Goal: Check status: Check status

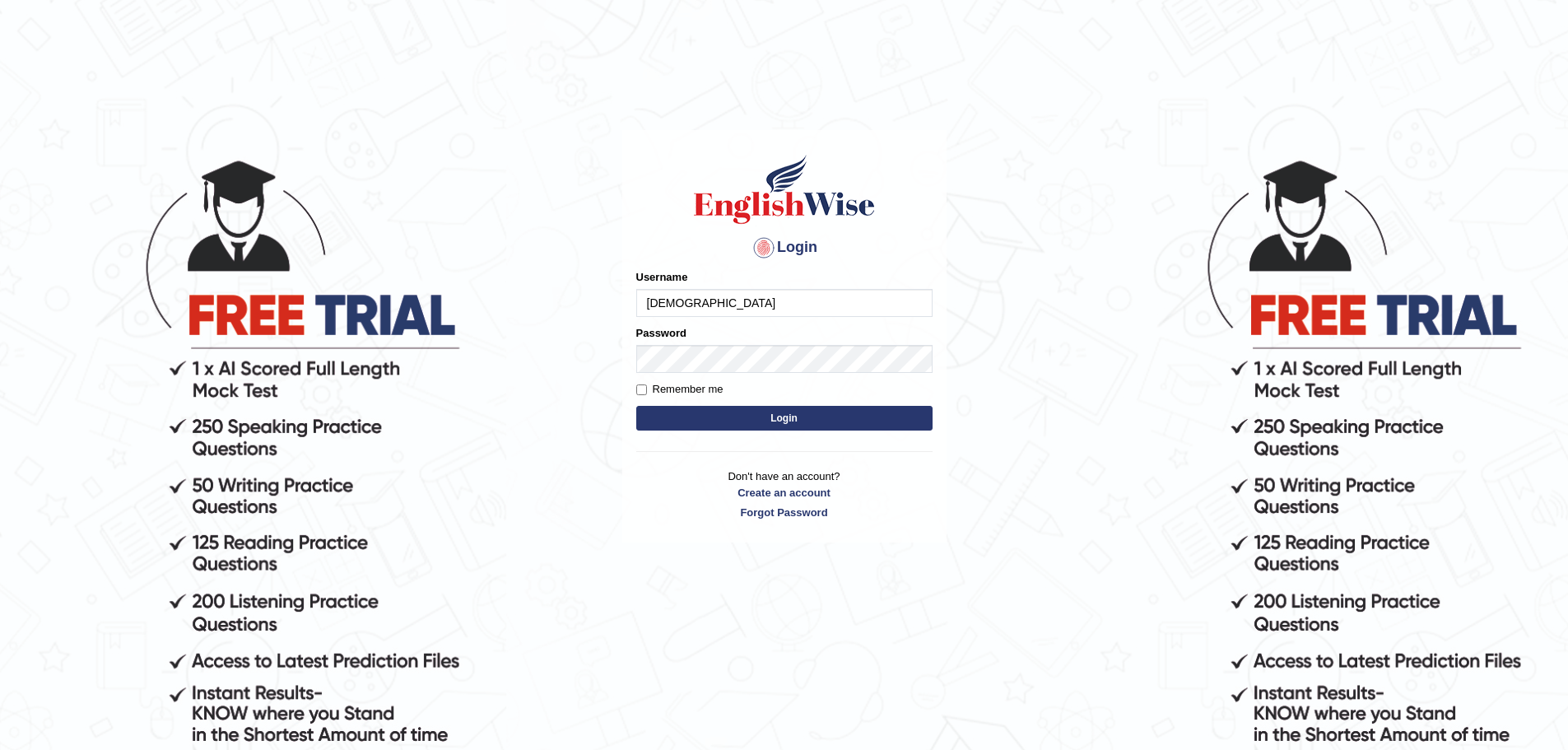
type input "[DEMOGRAPHIC_DATA]"
click at [636, 406] on button "Login" at bounding box center [784, 419] width 296 height 25
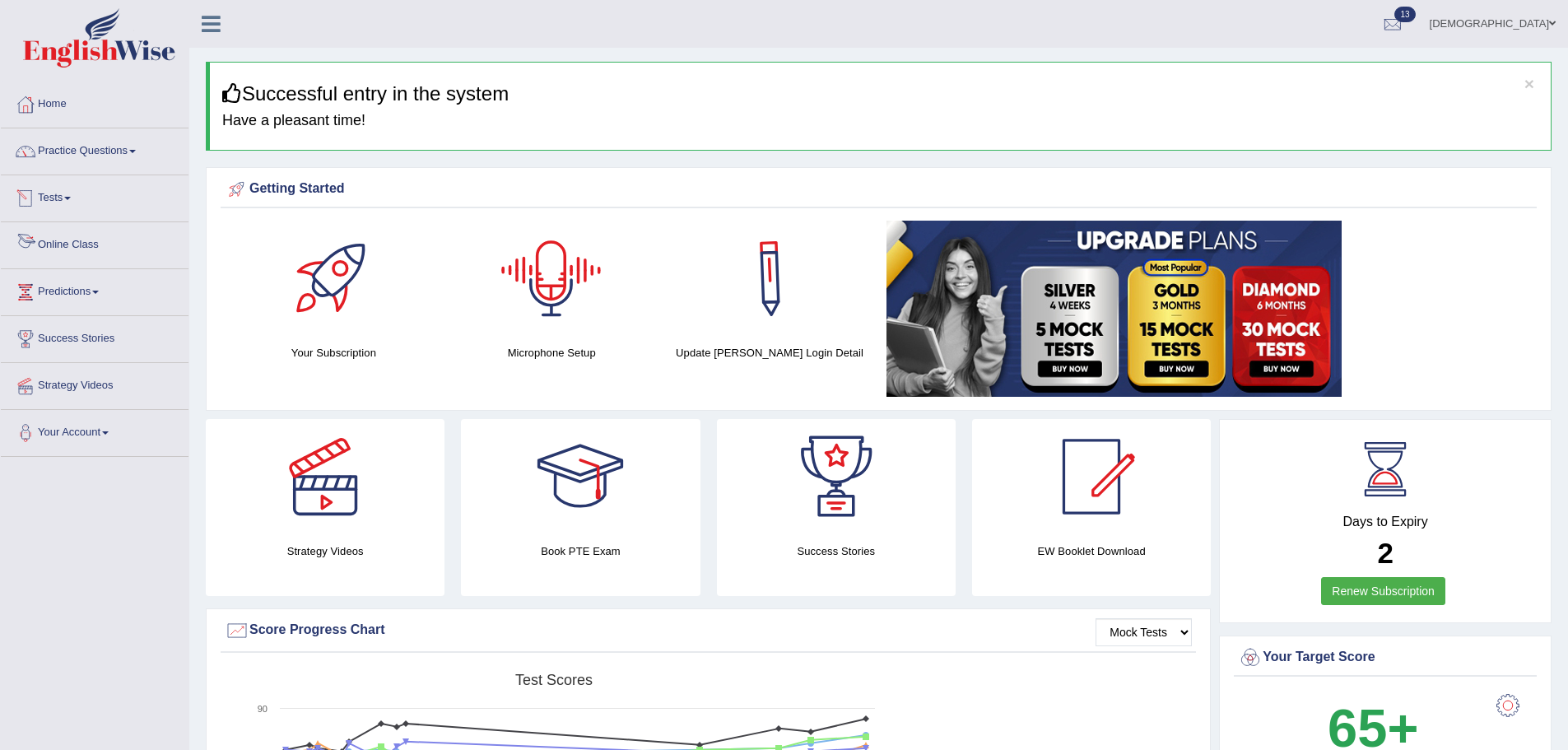
click at [67, 191] on link "Tests" at bounding box center [95, 196] width 188 height 41
click at [58, 287] on link "History" at bounding box center [107, 294] width 154 height 29
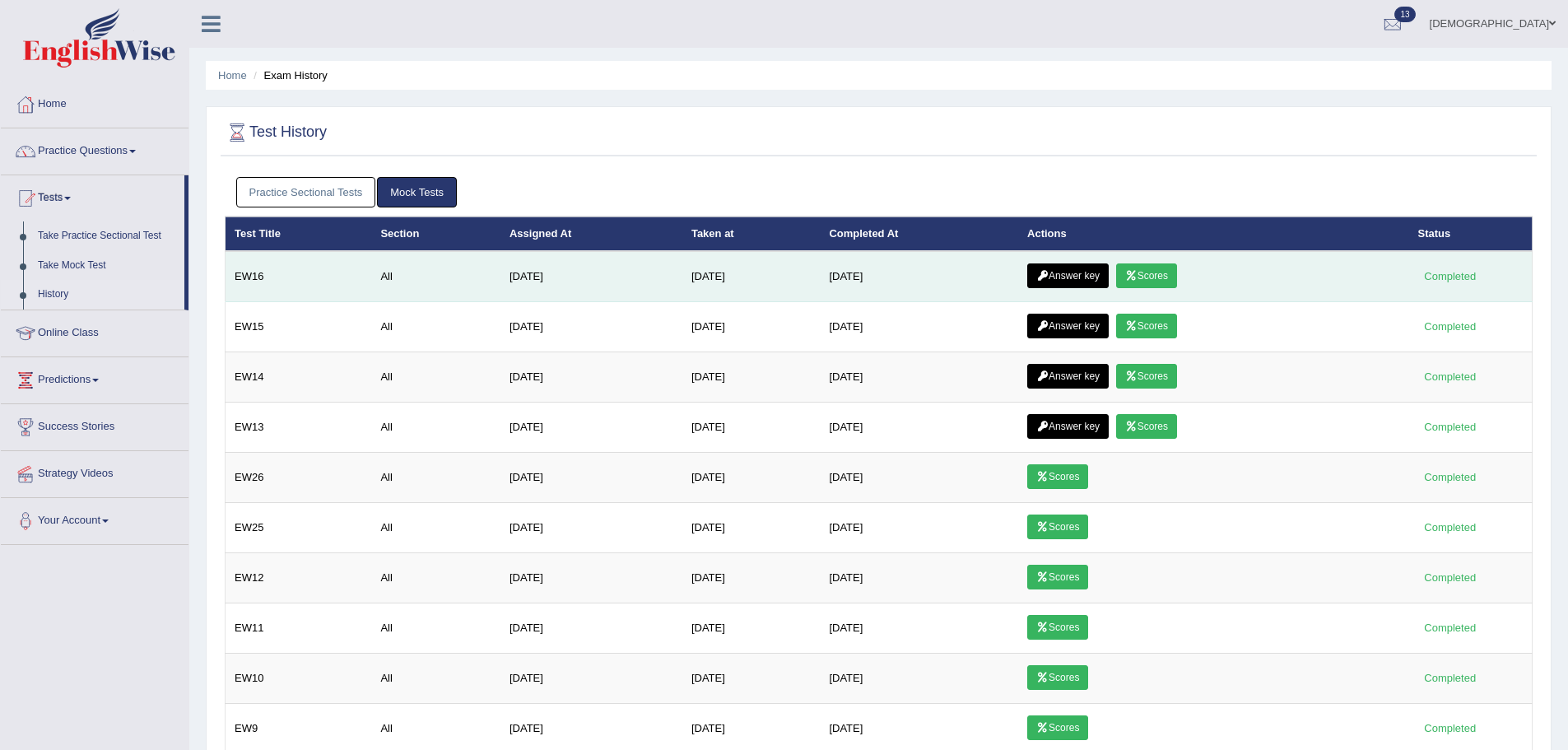
click at [1076, 273] on link "Answer key" at bounding box center [1068, 275] width 82 height 25
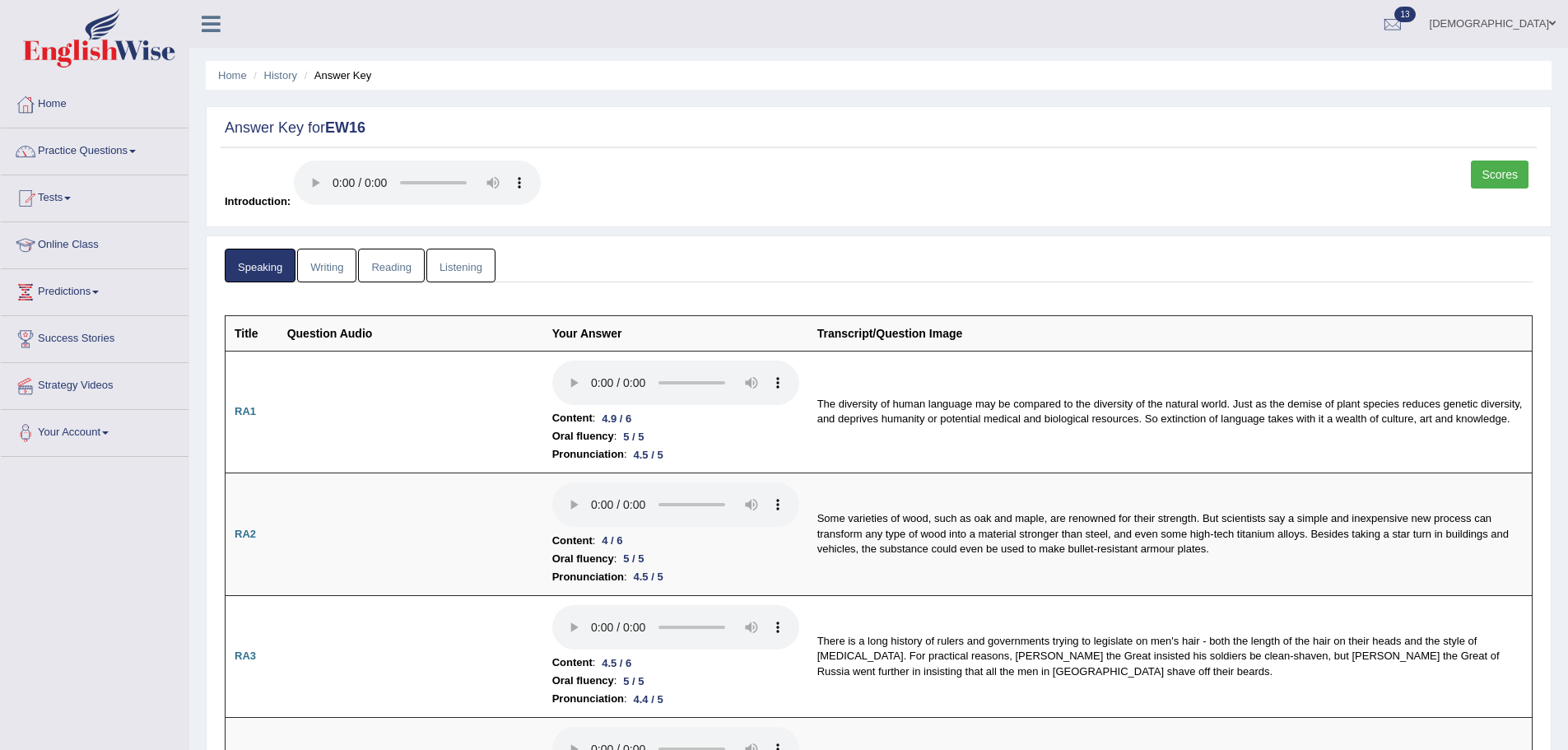
click at [1490, 174] on link "Scores" at bounding box center [1500, 174] width 58 height 28
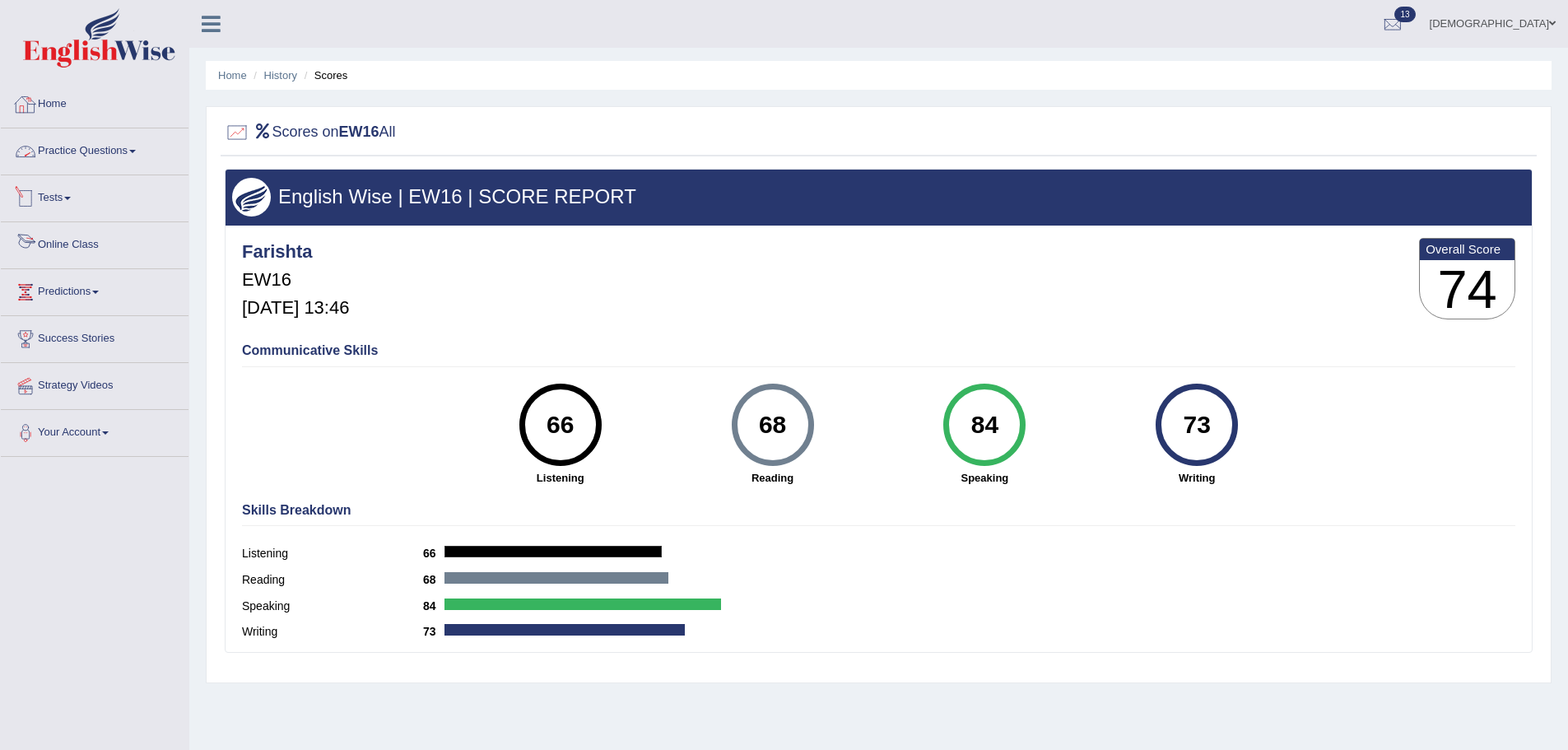
drag, startPoint x: 53, startPoint y: 97, endPoint x: 93, endPoint y: 110, distance: 42.1
click at [53, 96] on link "Home" at bounding box center [95, 102] width 188 height 41
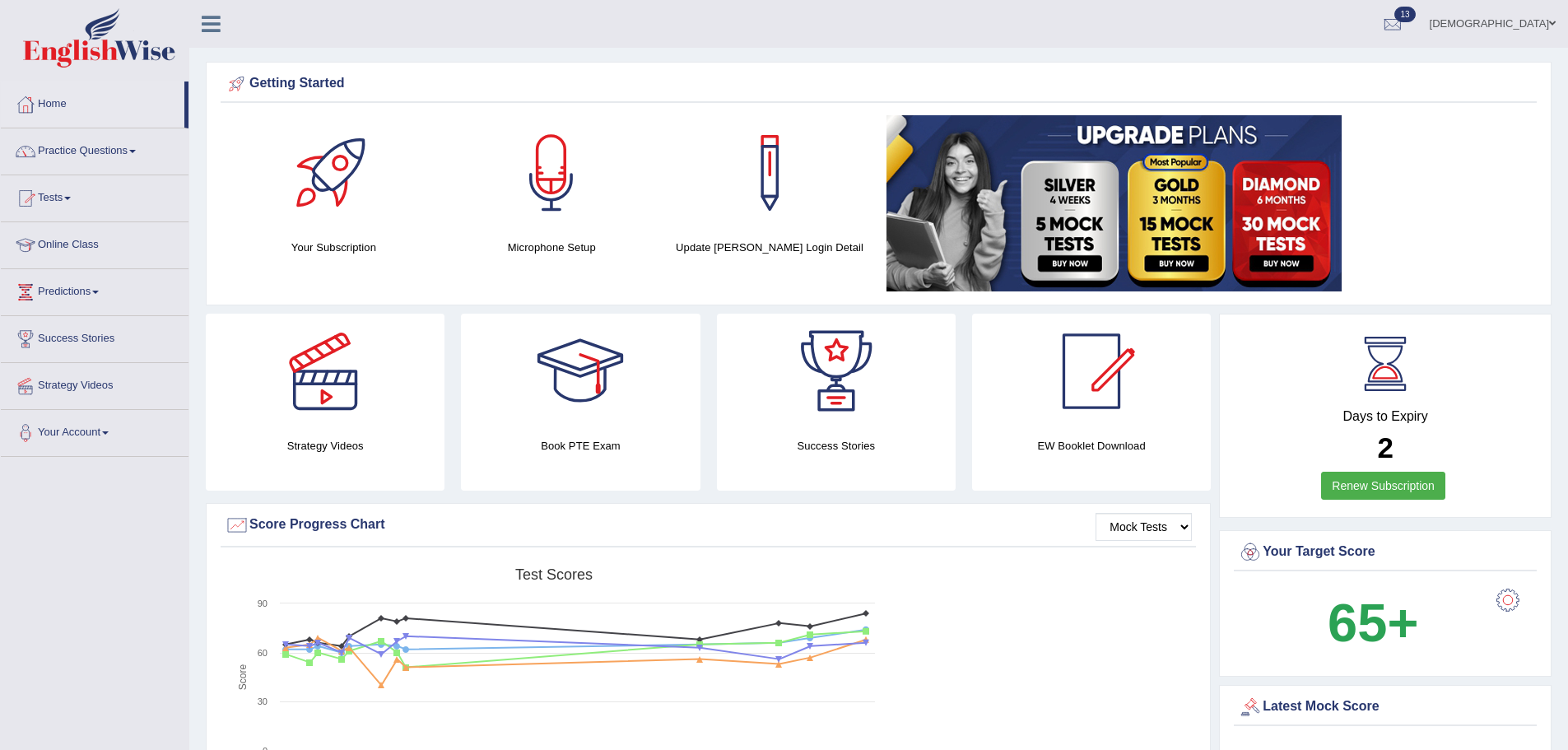
click at [65, 189] on link "Tests" at bounding box center [95, 196] width 188 height 41
click at [54, 287] on link "History" at bounding box center [107, 294] width 154 height 29
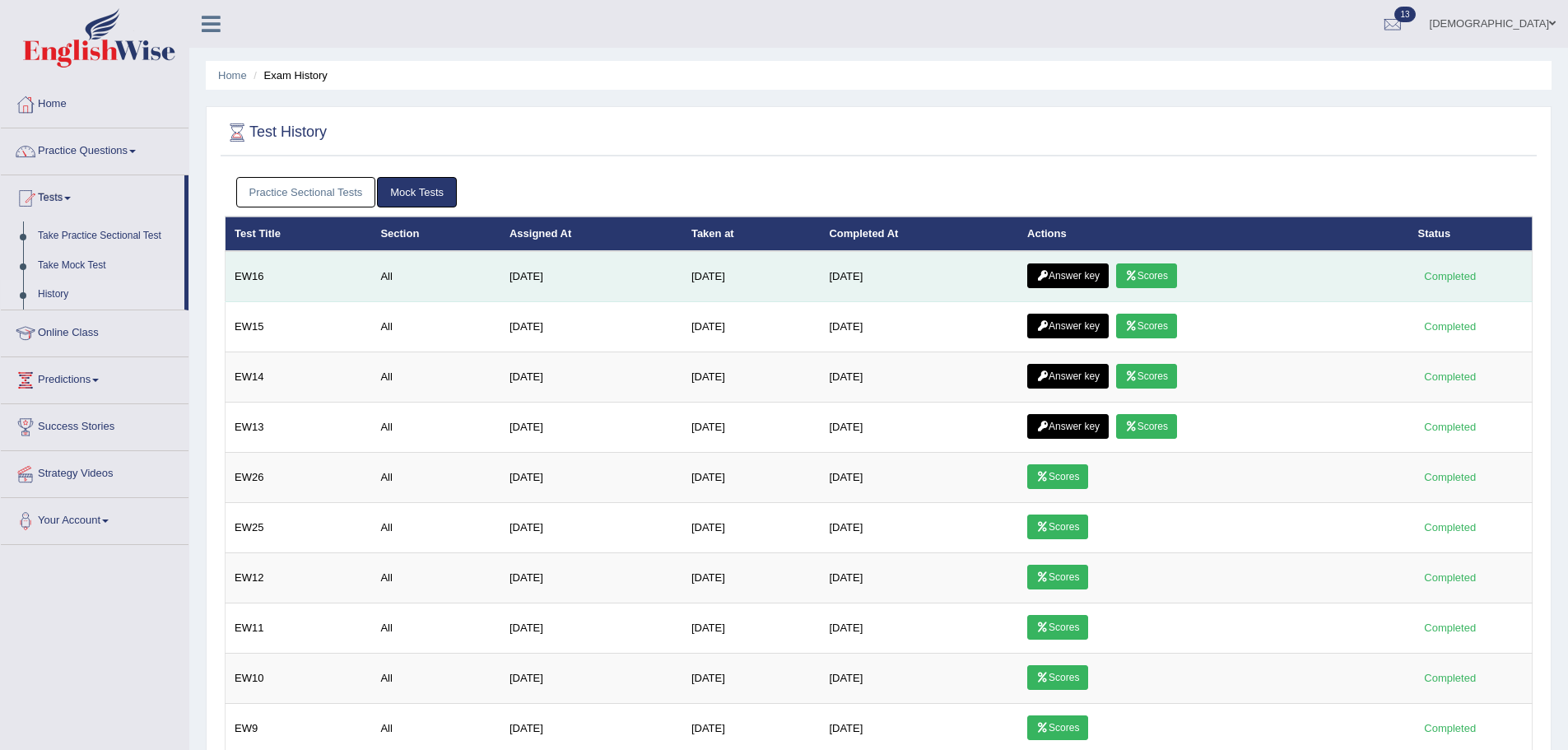
click at [1067, 265] on link "Answer key" at bounding box center [1068, 275] width 82 height 25
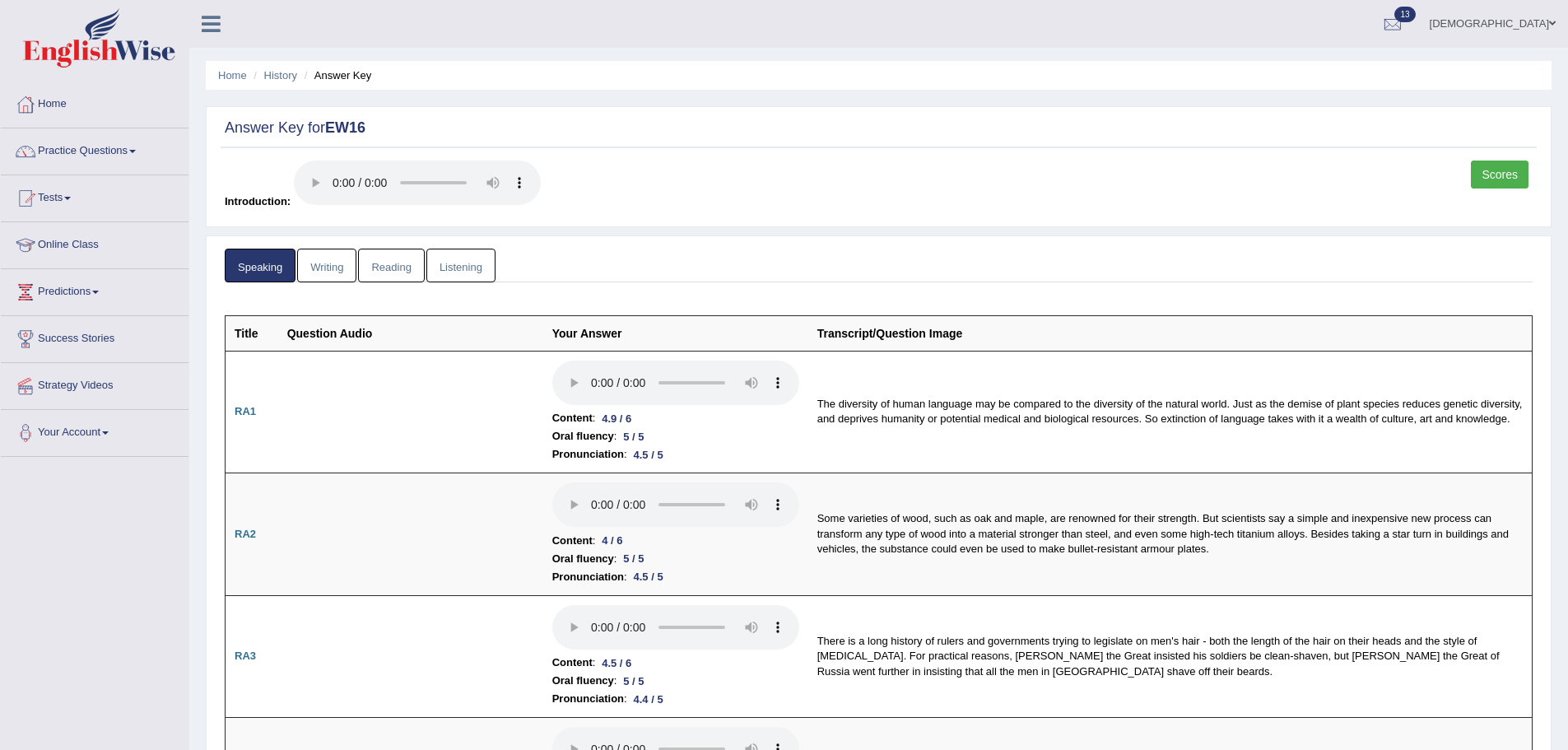
click at [345, 265] on link "Writing" at bounding box center [327, 266] width 59 height 34
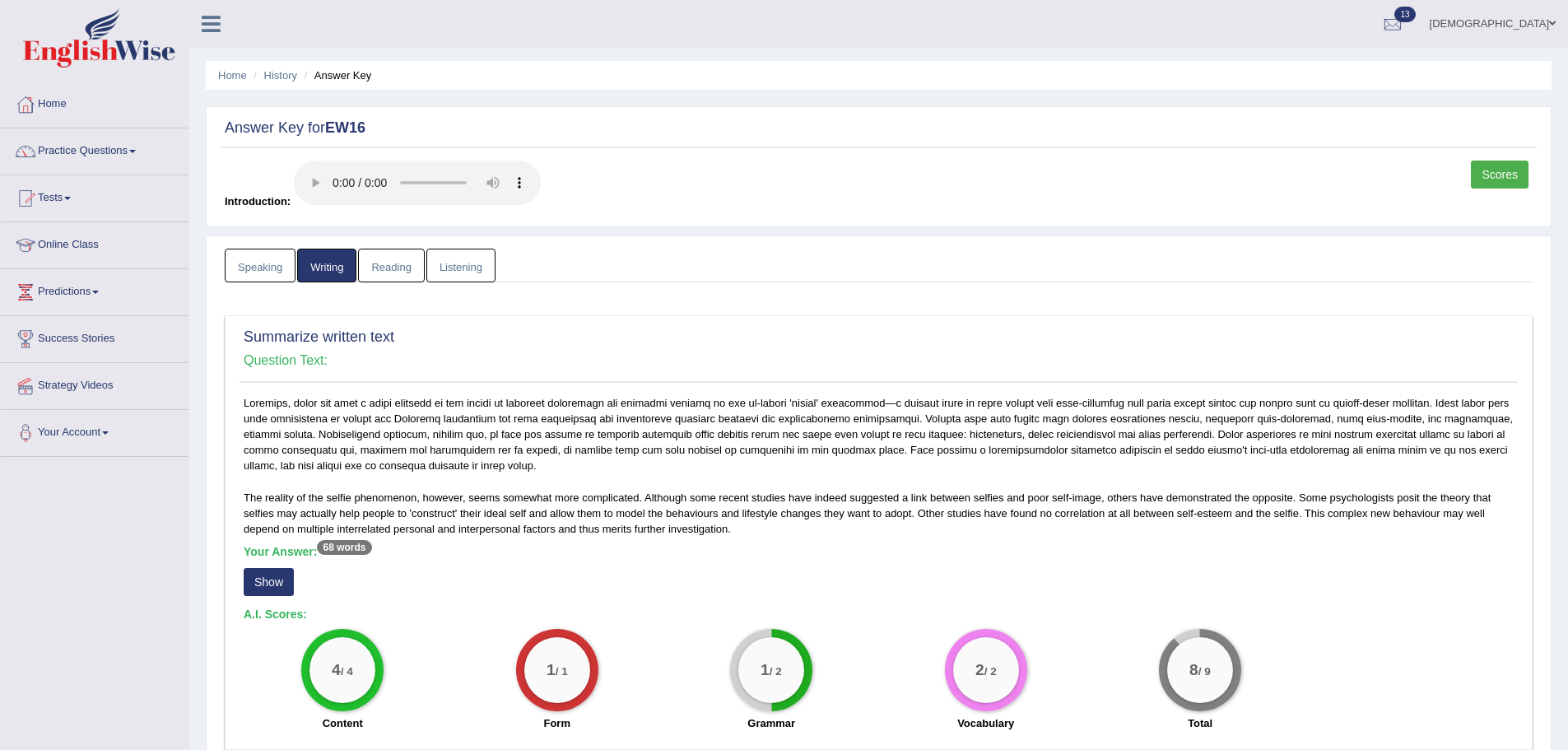
click at [395, 272] on link "Reading" at bounding box center [390, 266] width 65 height 34
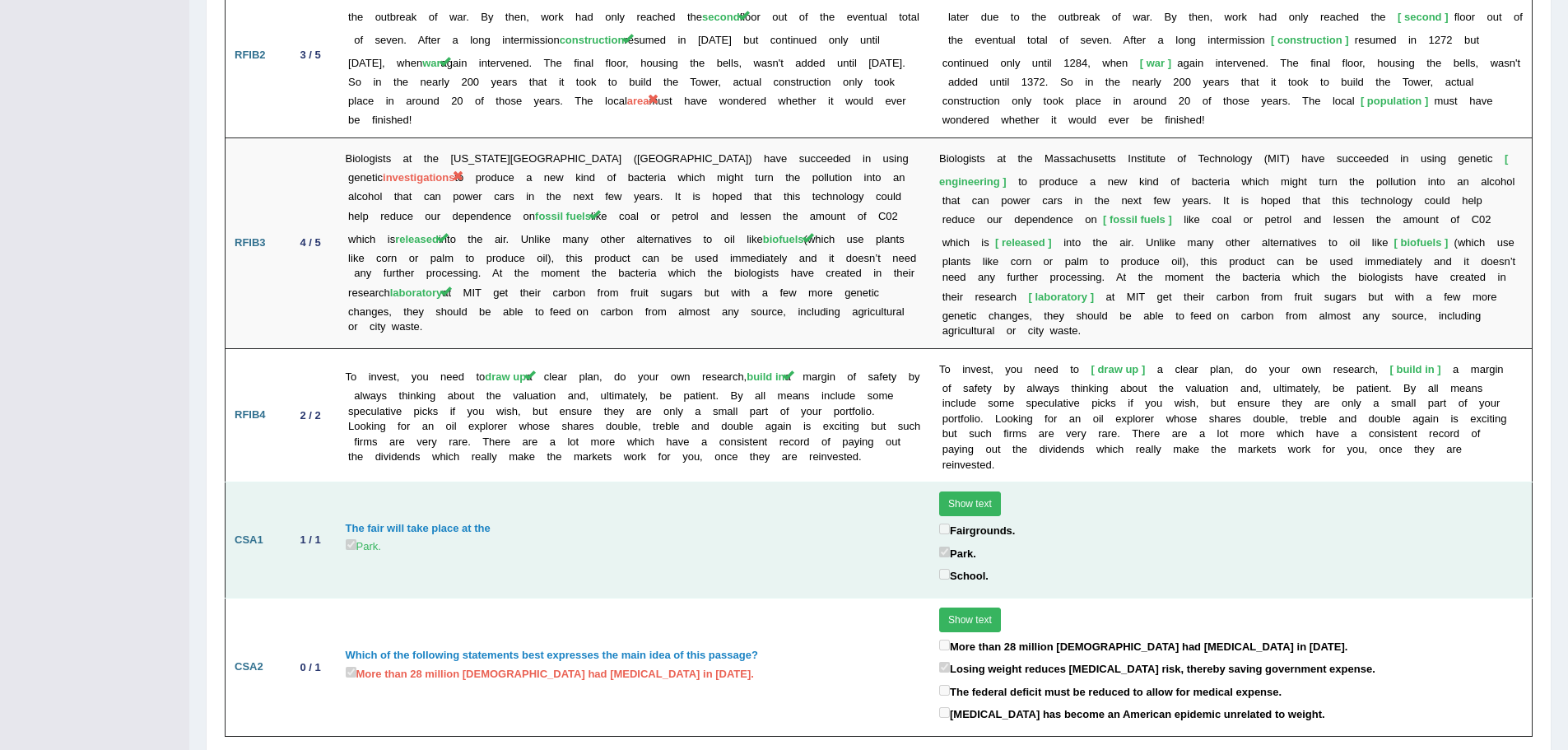
scroll to position [2058, 0]
